Goal: Information Seeking & Learning: Find contact information

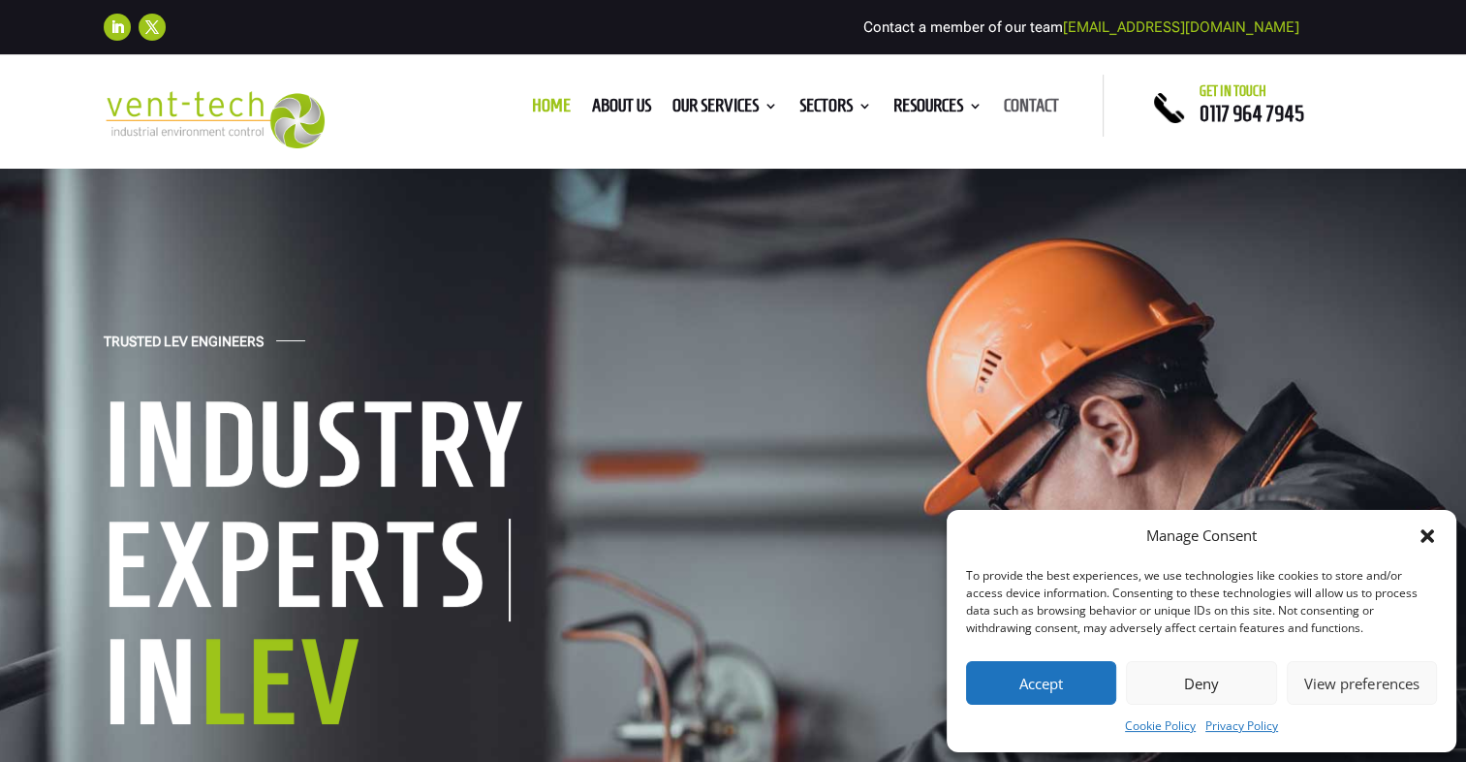
click at [1021, 101] on link "Contact" at bounding box center [1031, 109] width 55 height 21
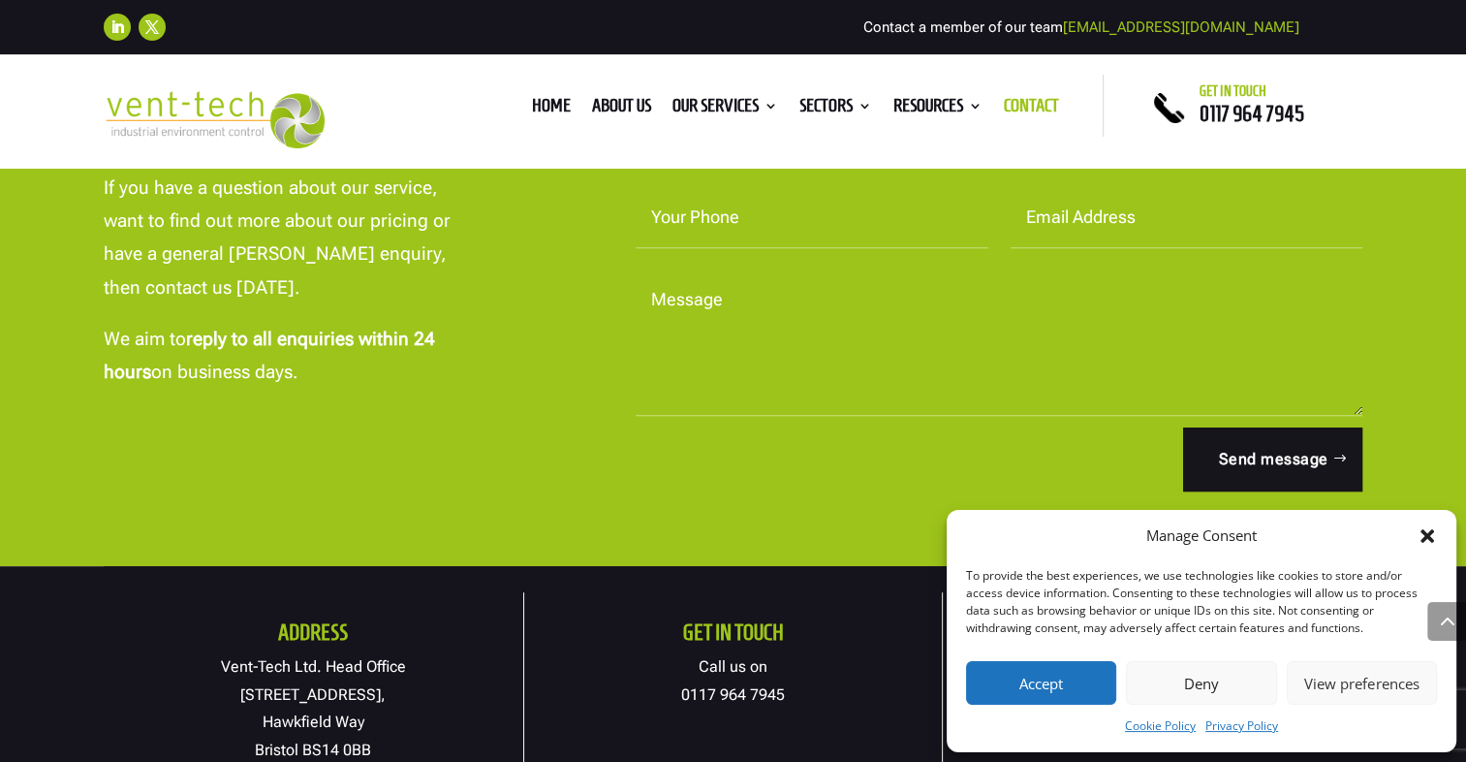
scroll to position [969, 0]
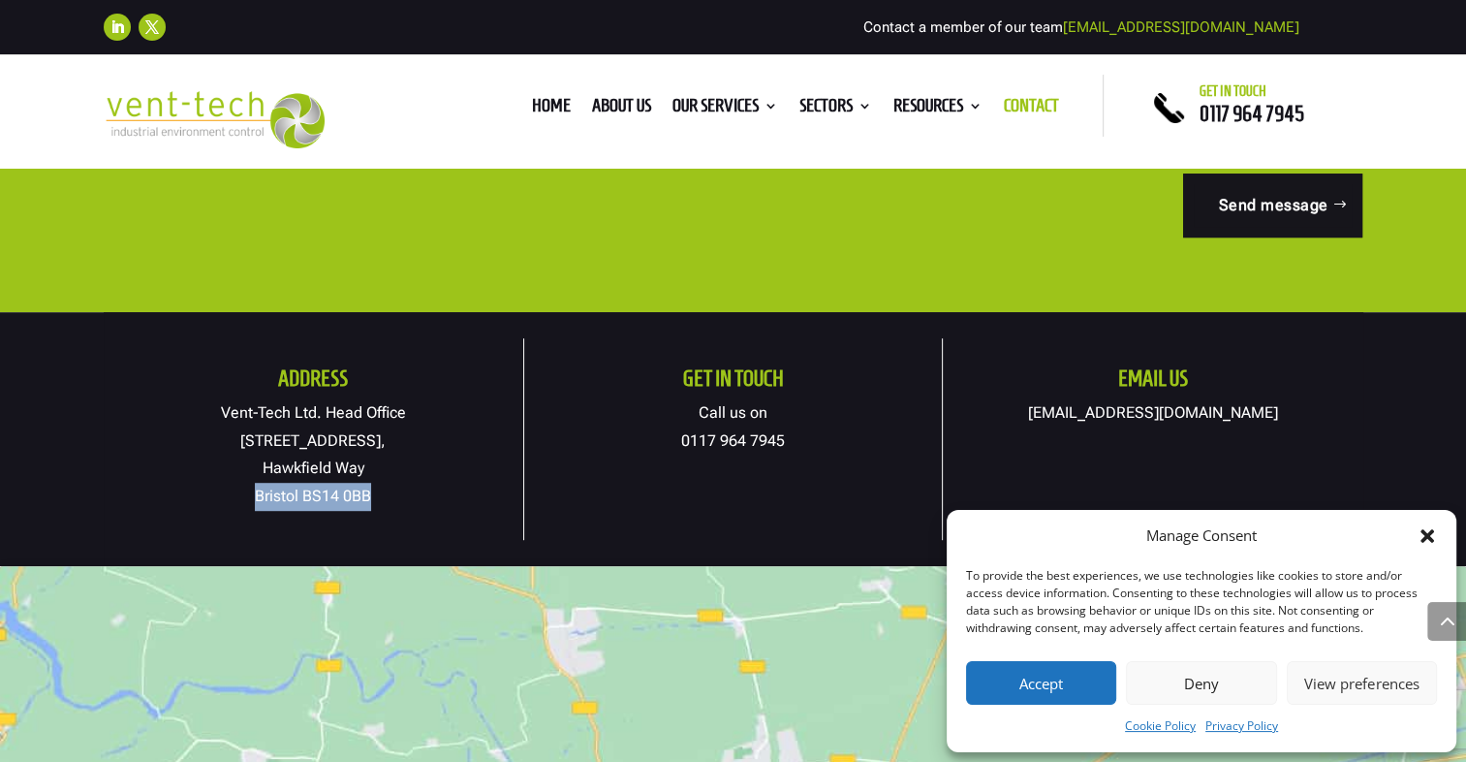
drag, startPoint x: 368, startPoint y: 492, endPoint x: 250, endPoint y: 492, distance: 118.2
click at [250, 492] on p "Vent-Tech Ltd. Head Office 19A Osprey Court, Hawkfield Way Bristol BS14 0BB" at bounding box center [314, 454] width 420 height 111
drag, startPoint x: 250, startPoint y: 492, endPoint x: 293, endPoint y: 498, distance: 43.0
copy p "Bristol BS14 0BB"
